Goal: Task Accomplishment & Management: Complete application form

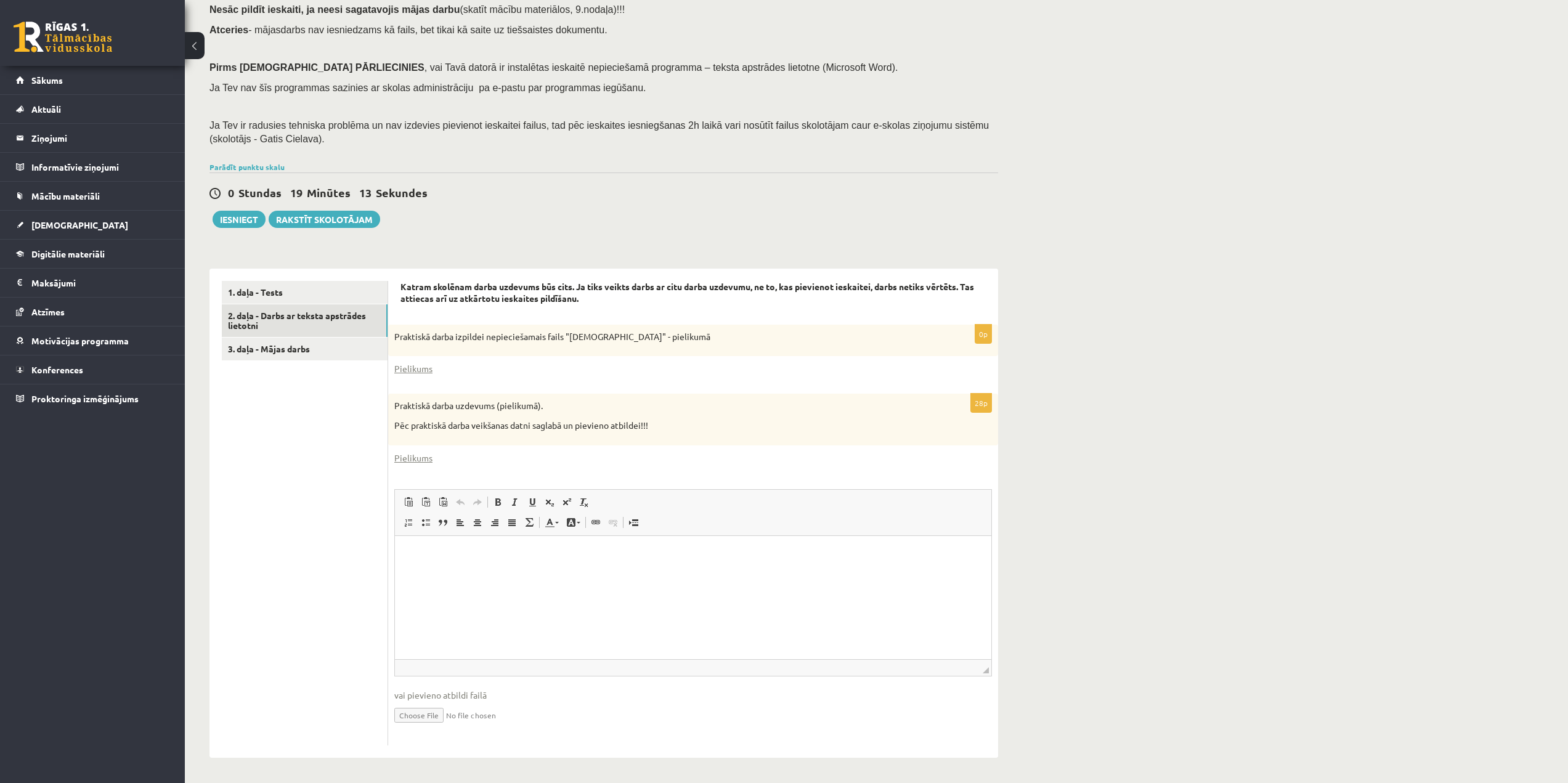
click at [422, 716] on input "file" at bounding box center [693, 714] width 597 height 25
type input "**********"
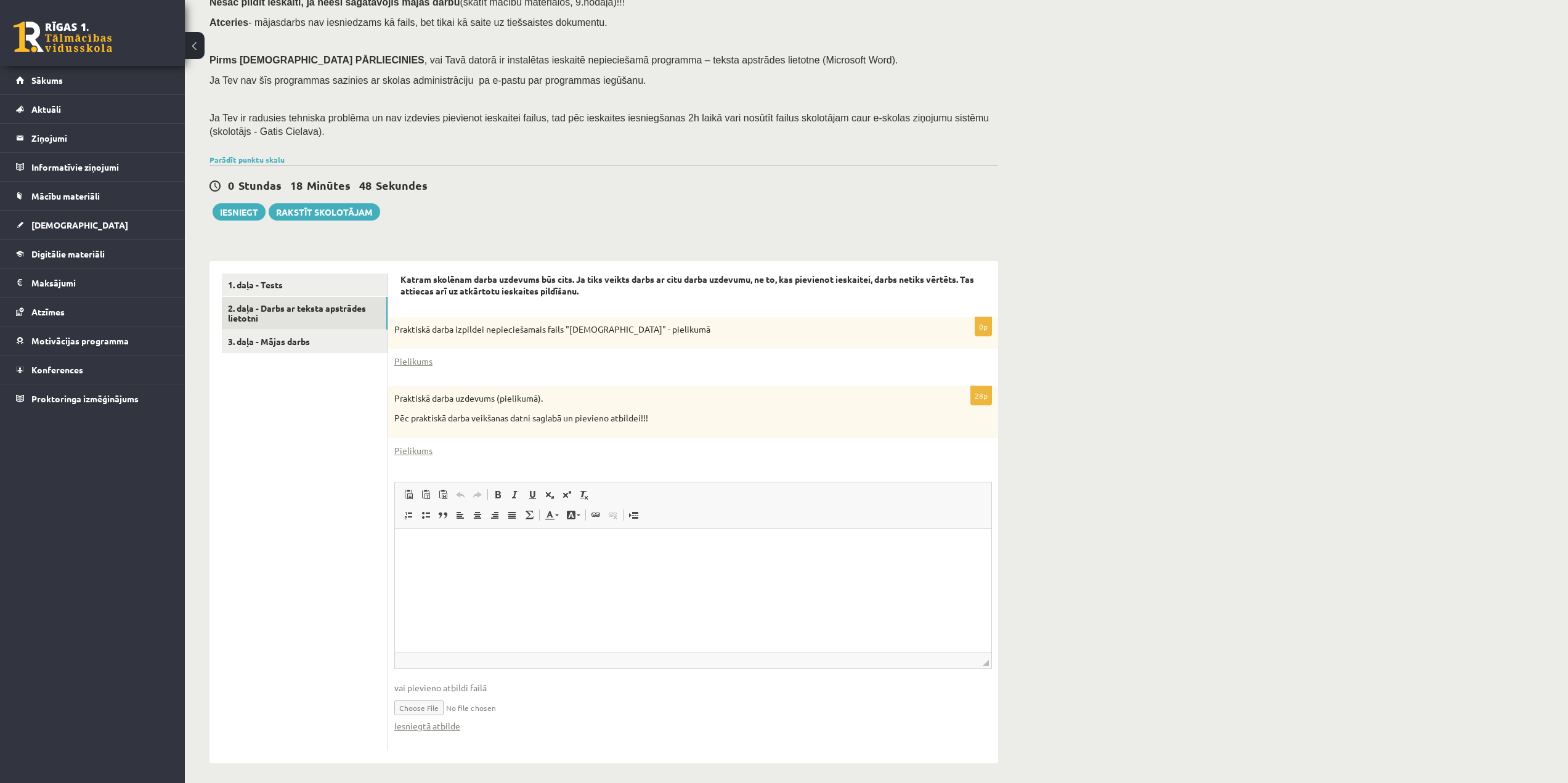
scroll to position [141, 0]
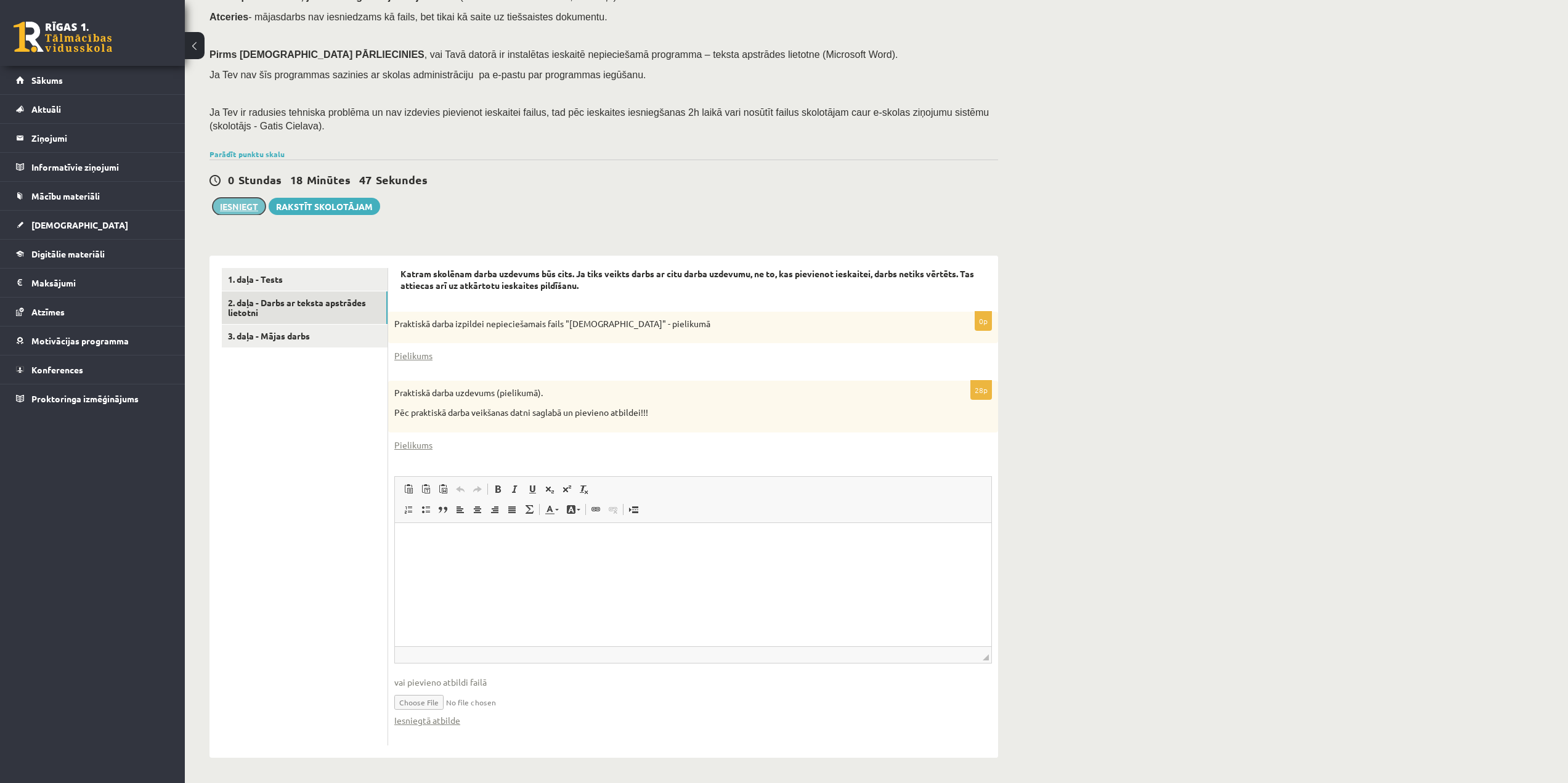
click at [249, 209] on button "Iesniegt" at bounding box center [239, 206] width 53 height 17
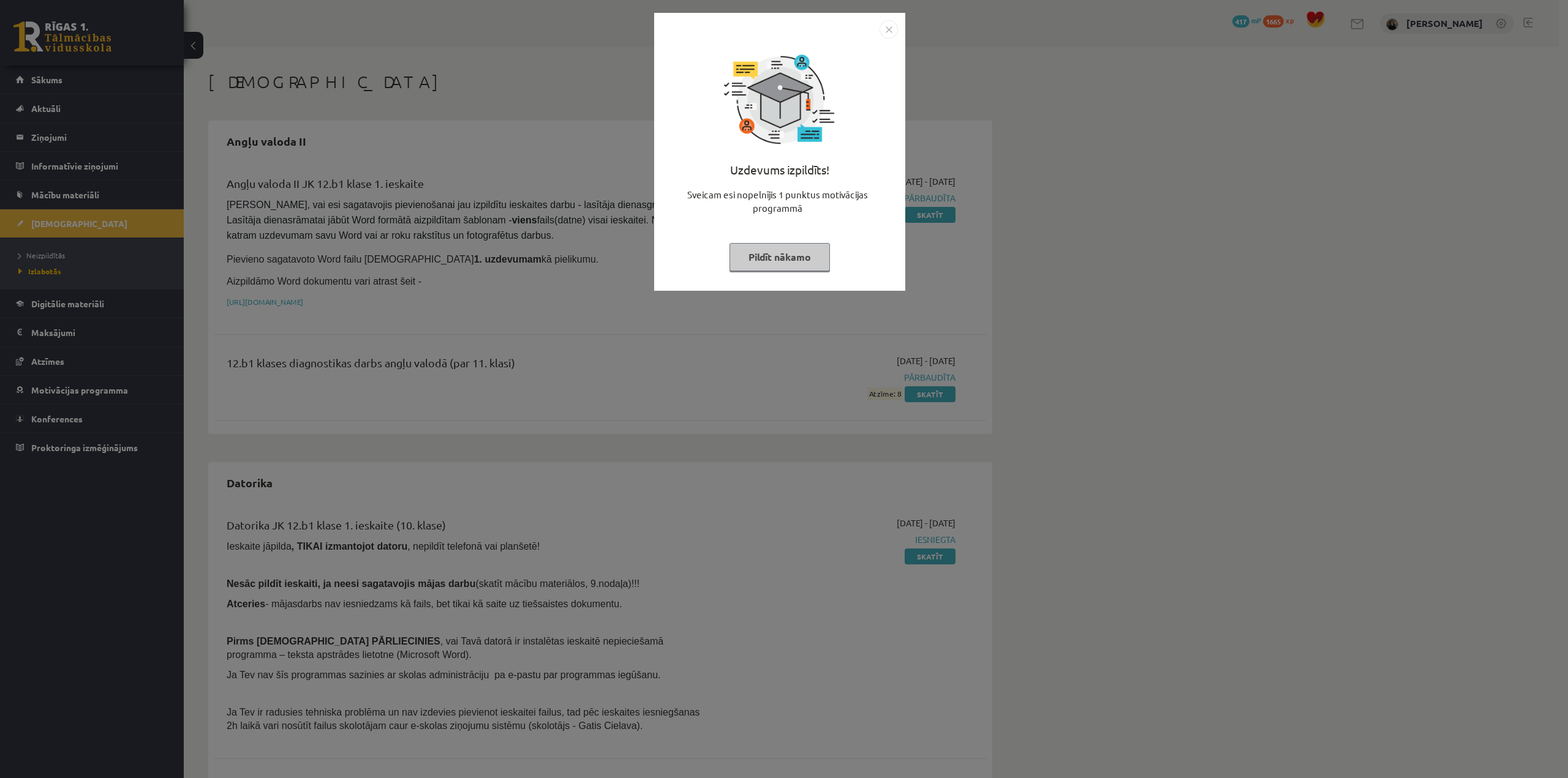
click at [895, 27] on img "Close" at bounding box center [889, 29] width 19 height 19
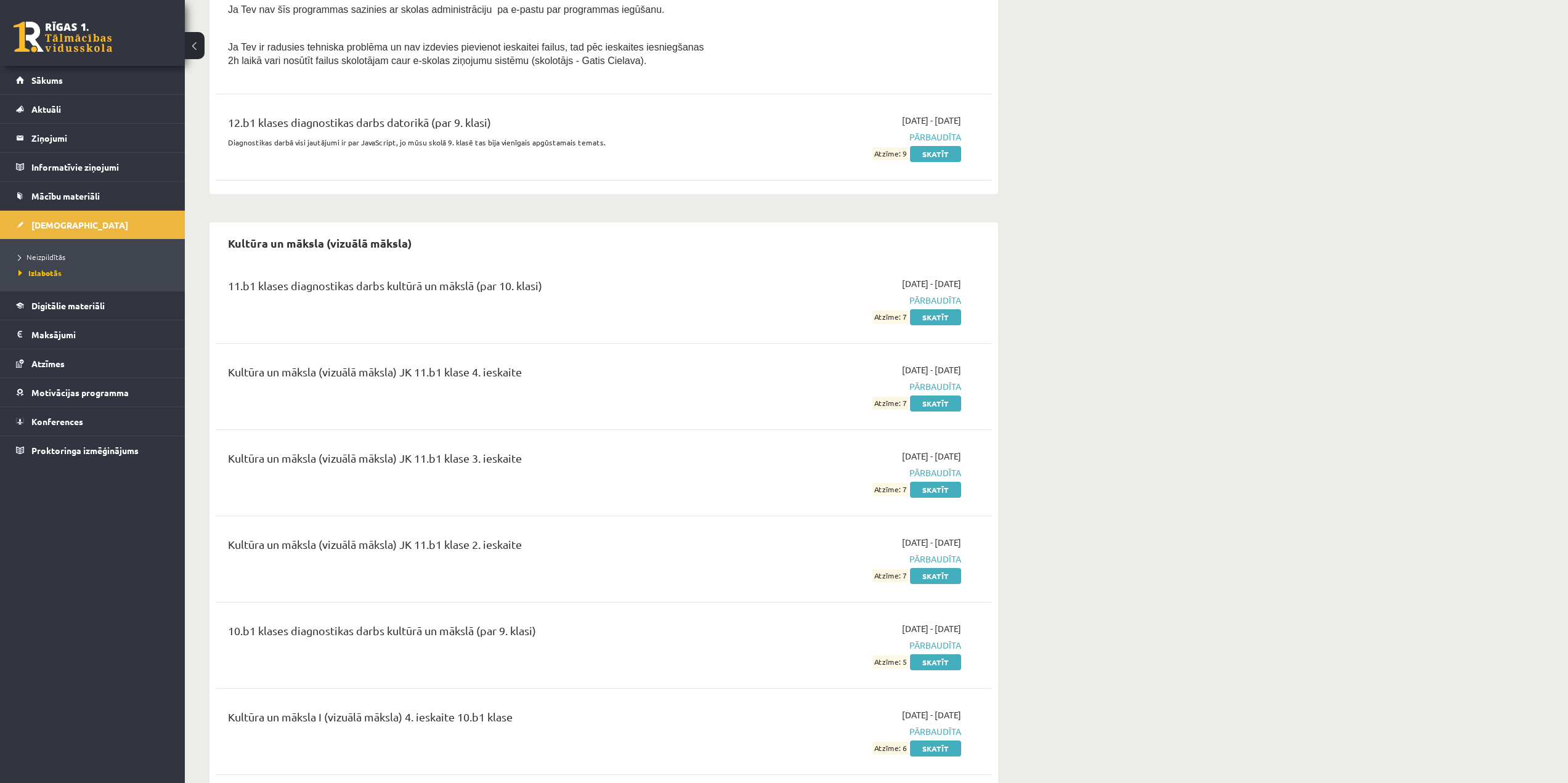
scroll to position [986, 0]
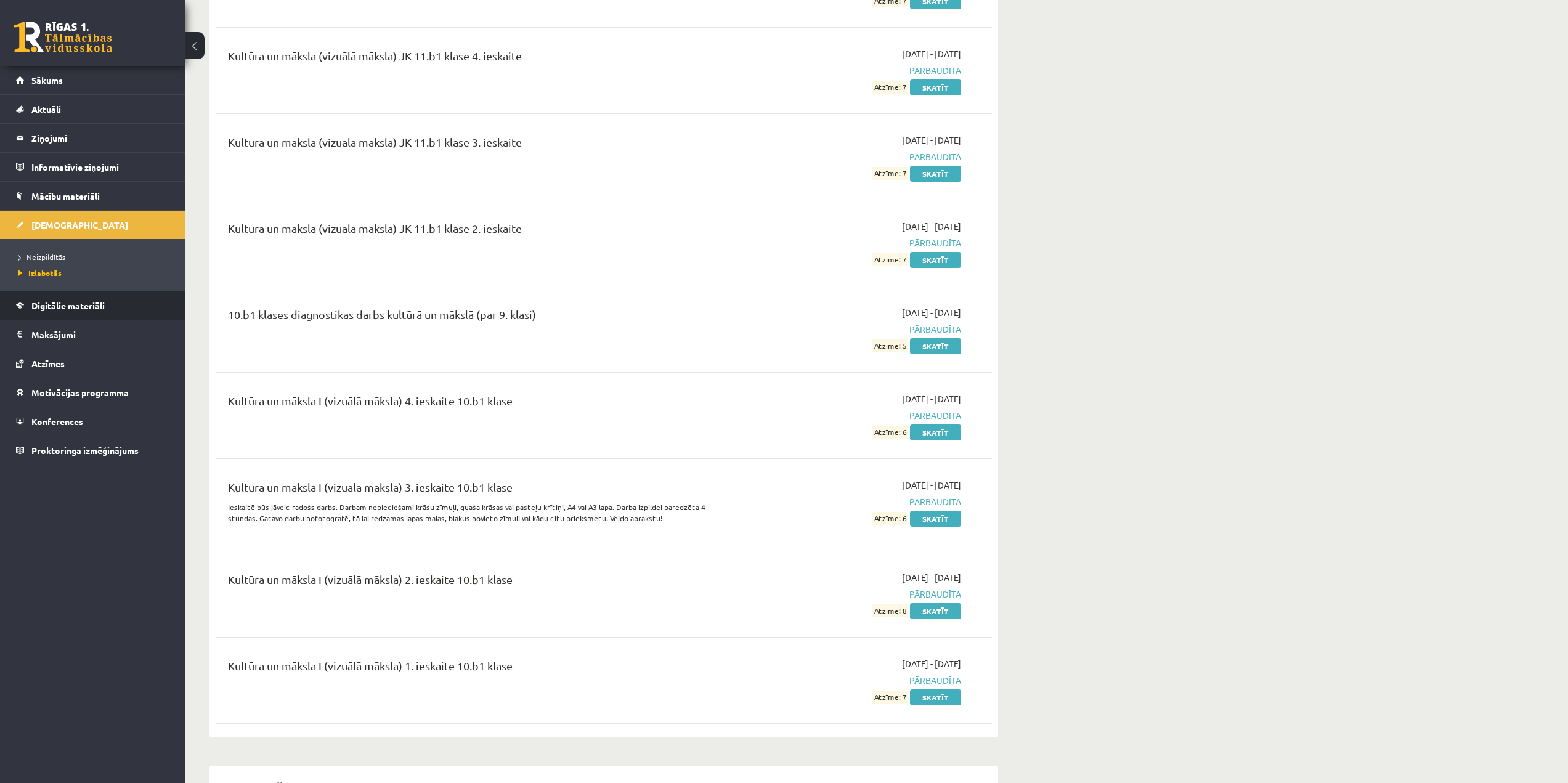
click at [107, 310] on link "Digitālie materiāli" at bounding box center [92, 305] width 154 height 28
